Goal: Task Accomplishment & Management: Manage account settings

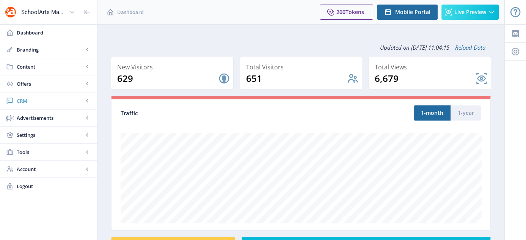
click at [21, 102] on span "CRM" at bounding box center [50, 101] width 67 height 8
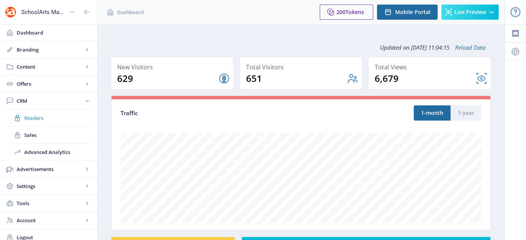
click at [31, 118] on span "Readers" at bounding box center [56, 118] width 65 height 8
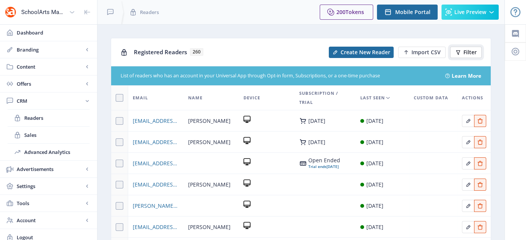
click at [466, 56] on button "Filter" at bounding box center [465, 52] width 31 height 11
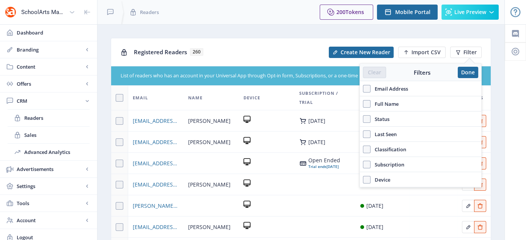
click at [371, 86] on span "Email Address" at bounding box center [390, 88] width 38 height 9
click at [364, 88] on input "Email Address" at bounding box center [363, 88] width 0 height 0
checkbox input "true"
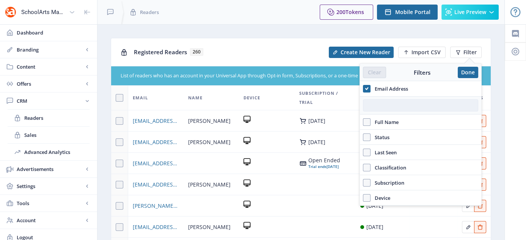
click at [388, 105] on input "text" at bounding box center [420, 105] width 115 height 12
paste input "[EMAIL_ADDRESS][DOMAIN_NAME]"
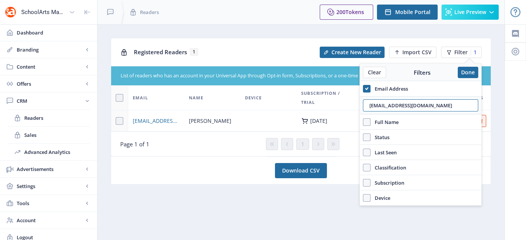
type input "[EMAIL_ADDRESS][DOMAIN_NAME]"
click at [241, 222] on nb-layout-column "Registered Readers 1 Create New Reader Import CSV Filter 1 List of readers who …" at bounding box center [301, 135] width 408 height 222
click at [403, 52] on button "Import CSV" at bounding box center [412, 52] width 47 height 11
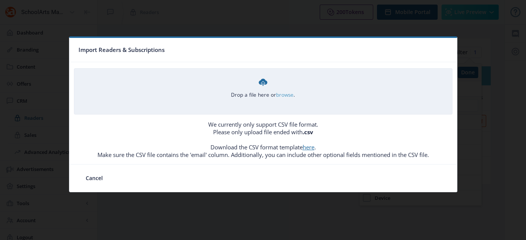
click at [0, 0] on link "browse" at bounding box center [0, 0] width 0 height 0
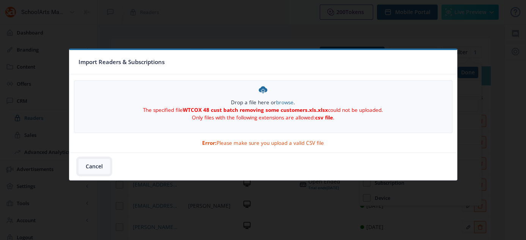
click at [100, 164] on button "Cancel" at bounding box center [94, 166] width 31 height 15
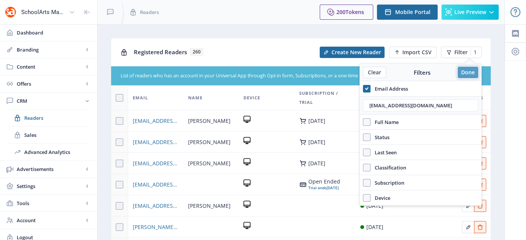
click at [466, 73] on button "Done" at bounding box center [468, 72] width 20 height 11
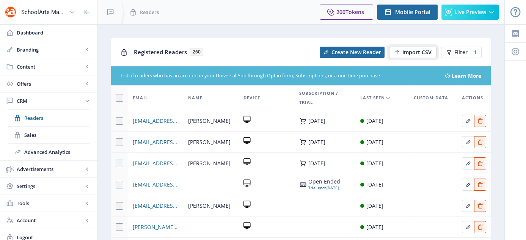
click at [421, 49] on span "Import CSV" at bounding box center [417, 52] width 29 height 6
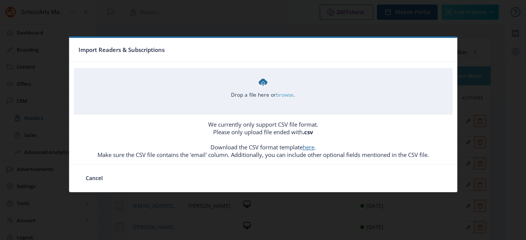
click at [0, 0] on link "browse" at bounding box center [0, 0] width 0 height 0
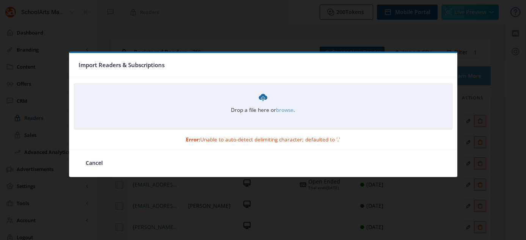
click at [0, 0] on link "browse" at bounding box center [0, 0] width 0 height 0
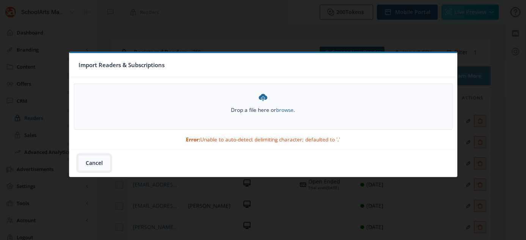
click at [99, 164] on button "Cancel" at bounding box center [94, 163] width 31 height 15
